Goal: Check status: Check status

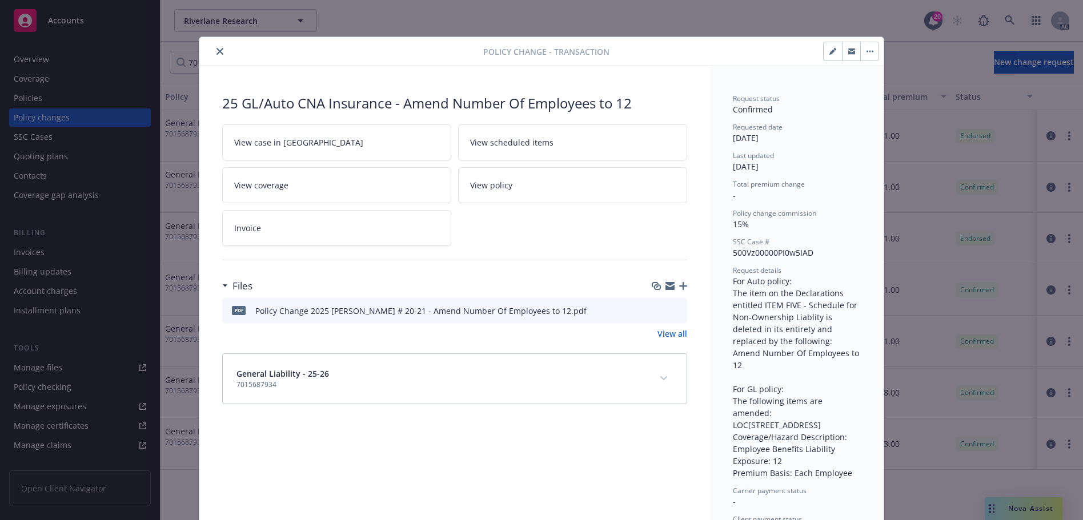
scroll to position [34, 0]
